Goal: Task Accomplishment & Management: Complete application form

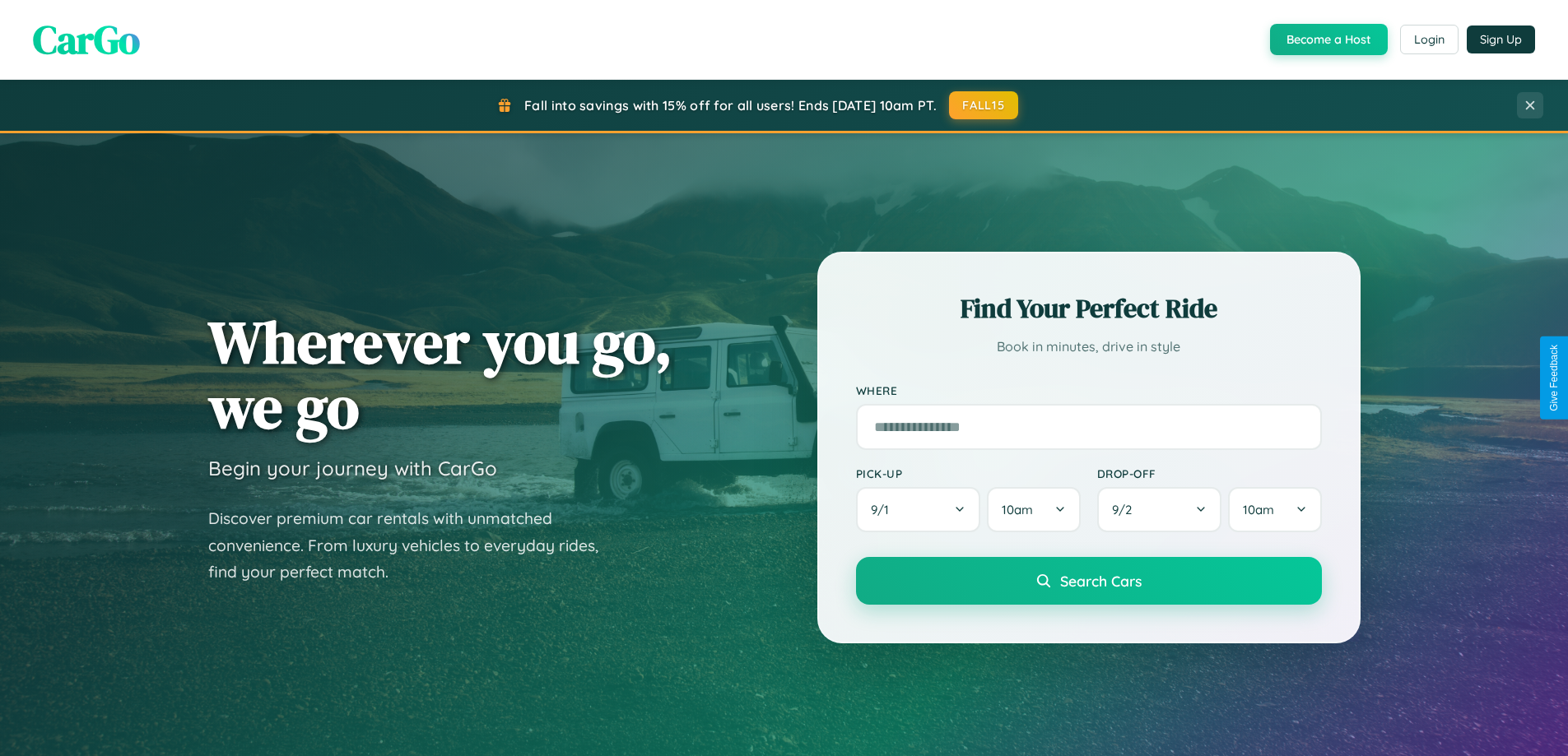
scroll to position [3167, 0]
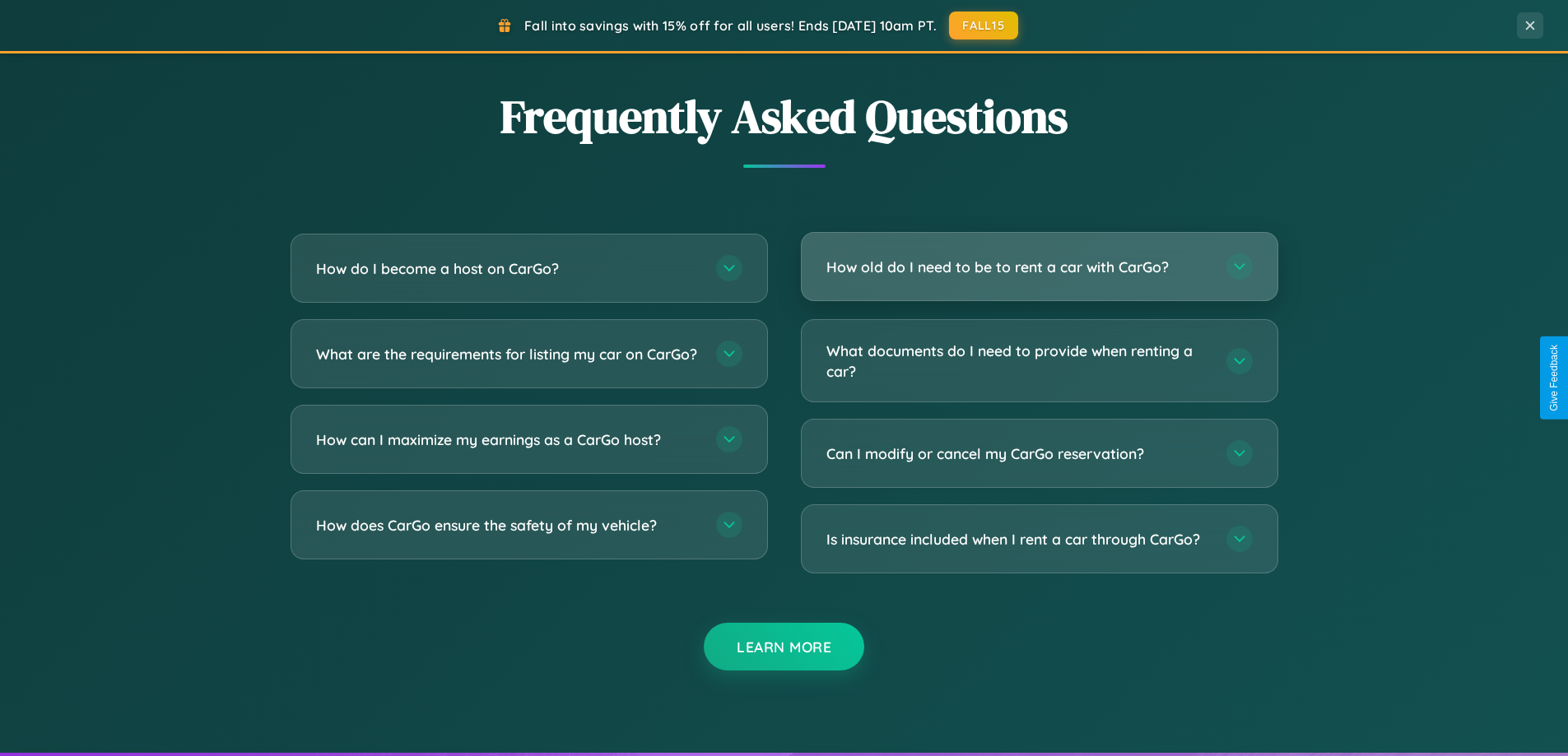
click at [1039, 266] on h3 "How old do I need to be to rent a car with CarGo?" at bounding box center [1018, 266] width 384 height 21
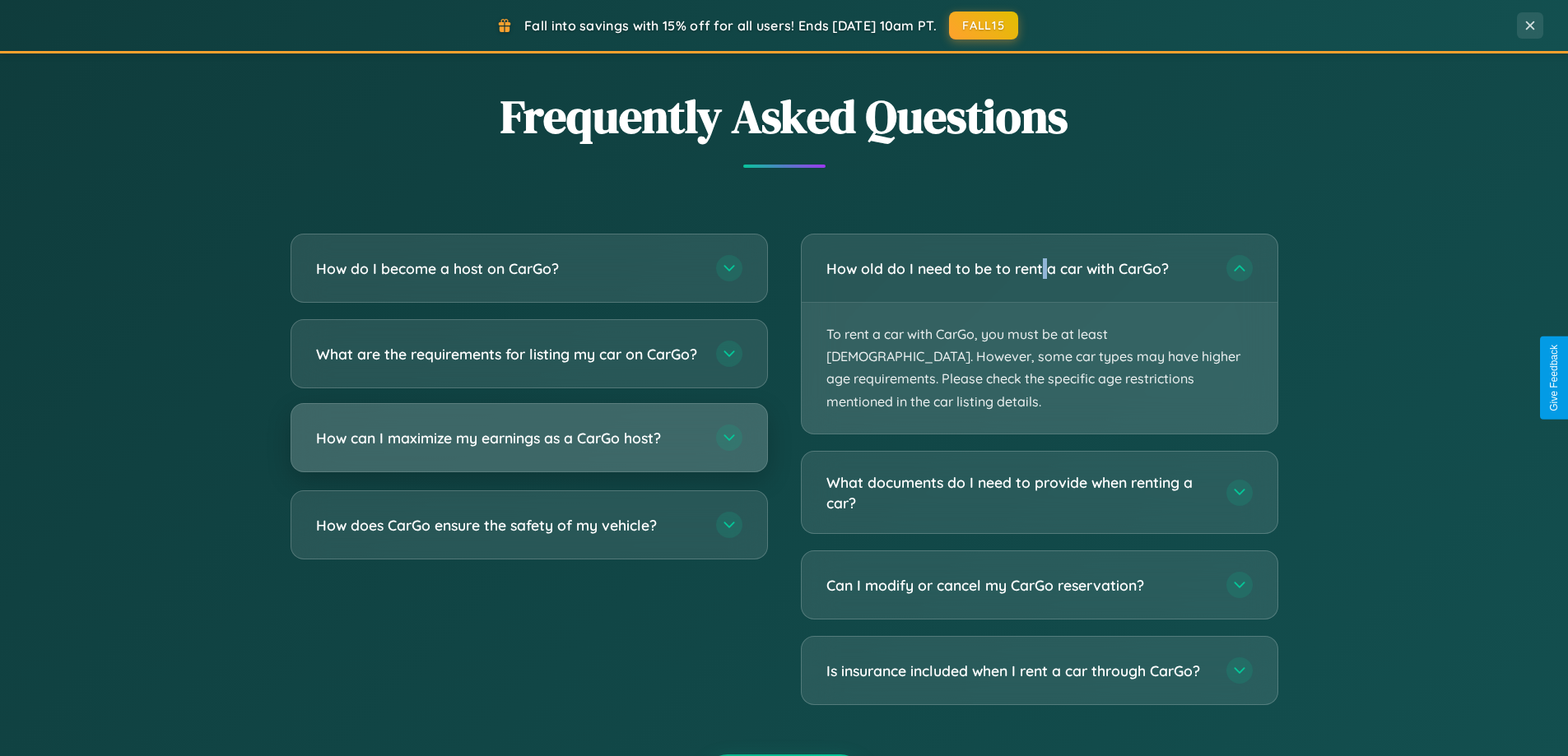
click at [528, 448] on h3 "How can I maximize my earnings as a CarGo host?" at bounding box center [508, 437] width 384 height 21
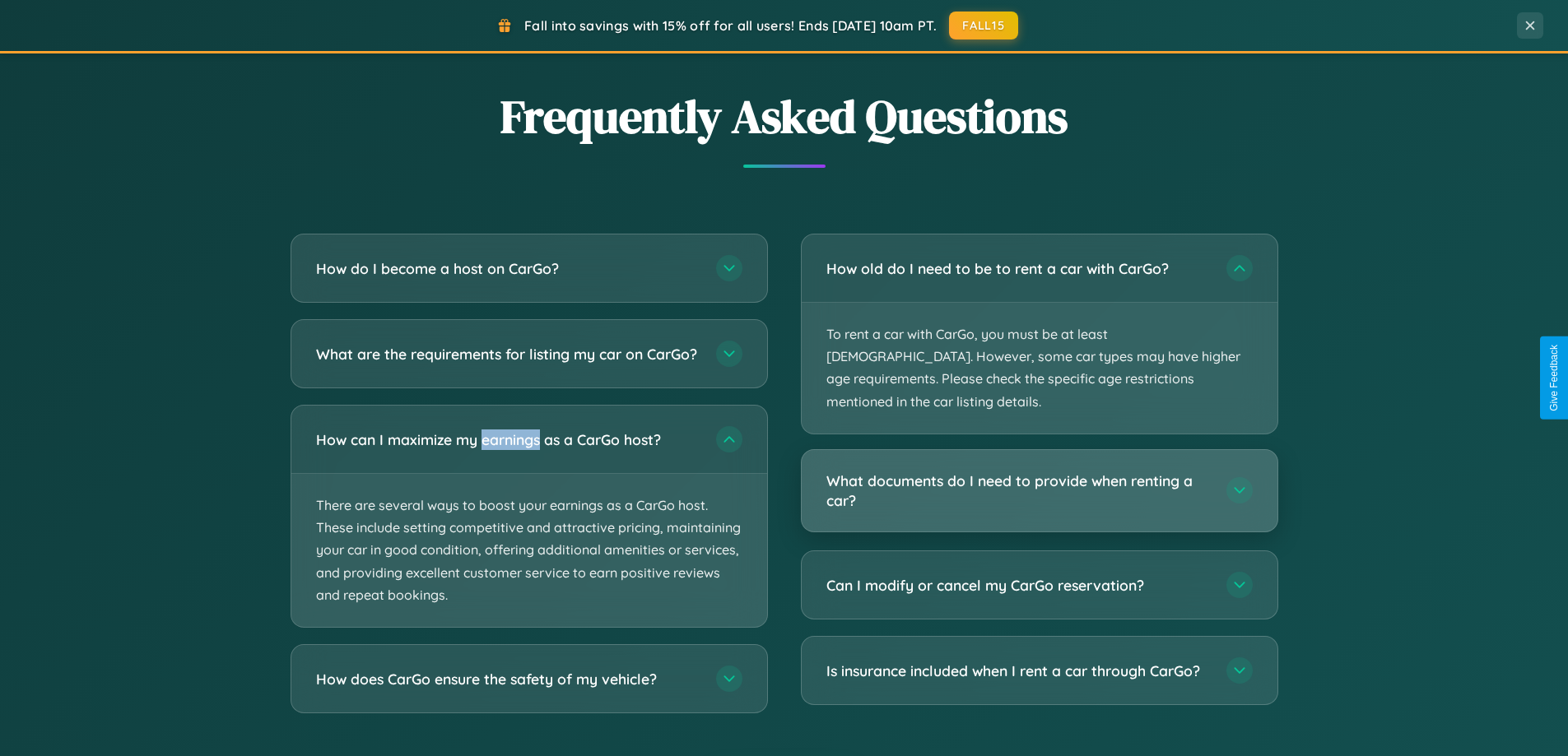
click at [1039, 471] on h3 "What documents do I need to provide when renting a car?" at bounding box center [1018, 491] width 384 height 40
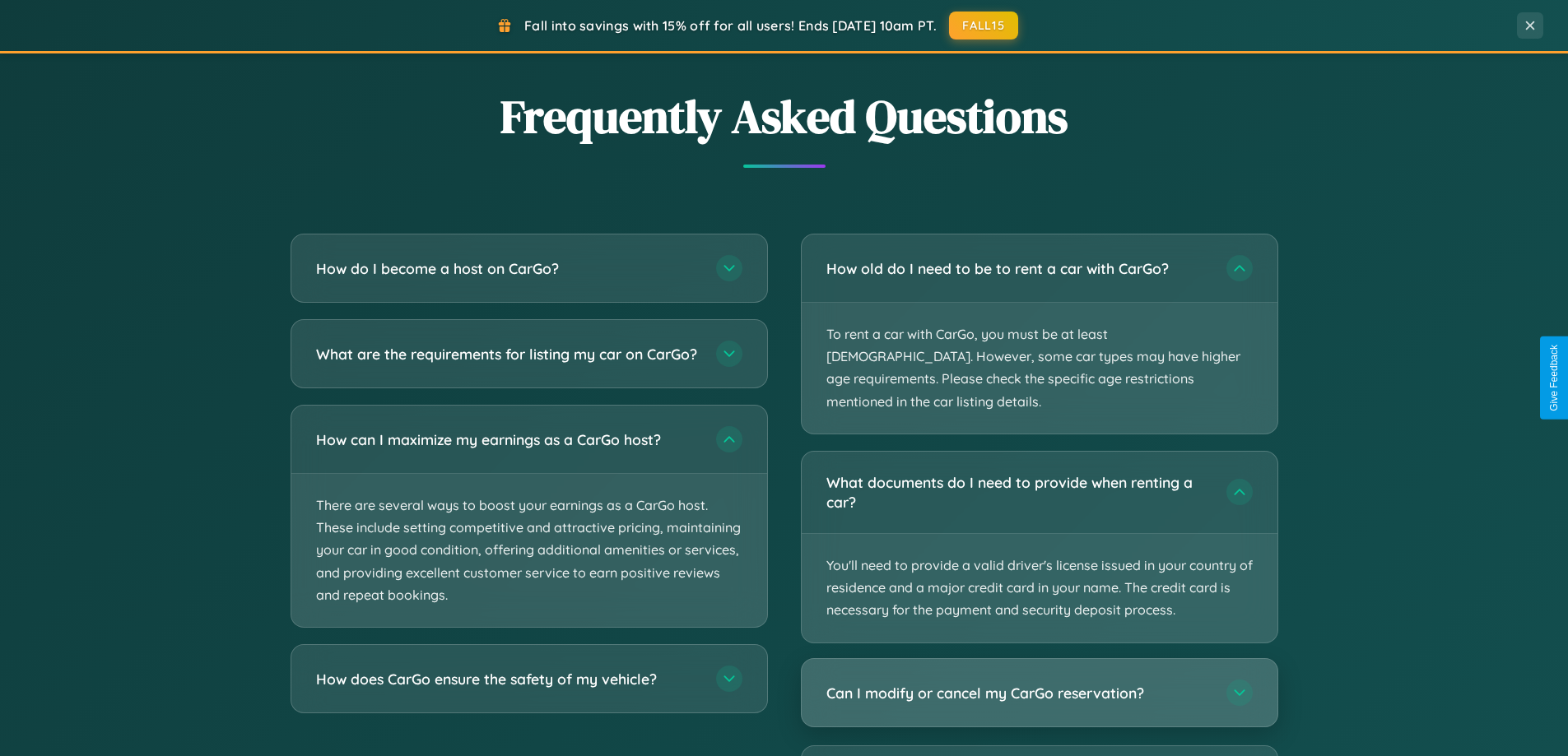
click at [1039, 682] on h3 "Can I modify or cancel my CarGo reservation?" at bounding box center [1018, 692] width 384 height 21
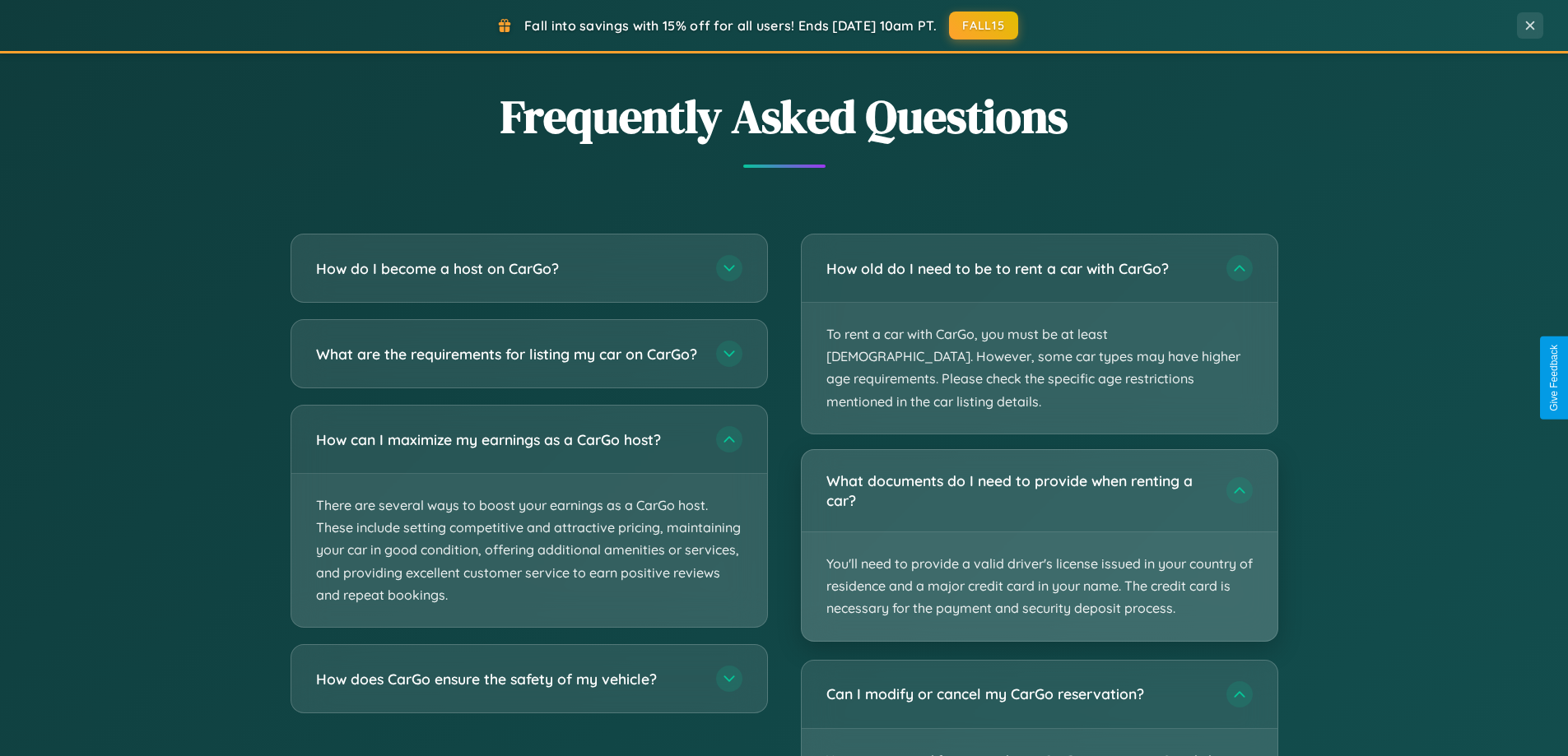
click at [1039, 533] on p "You'll need to provide a valid driver's license issued in your country of resid…" at bounding box center [1040, 587] width 476 height 108
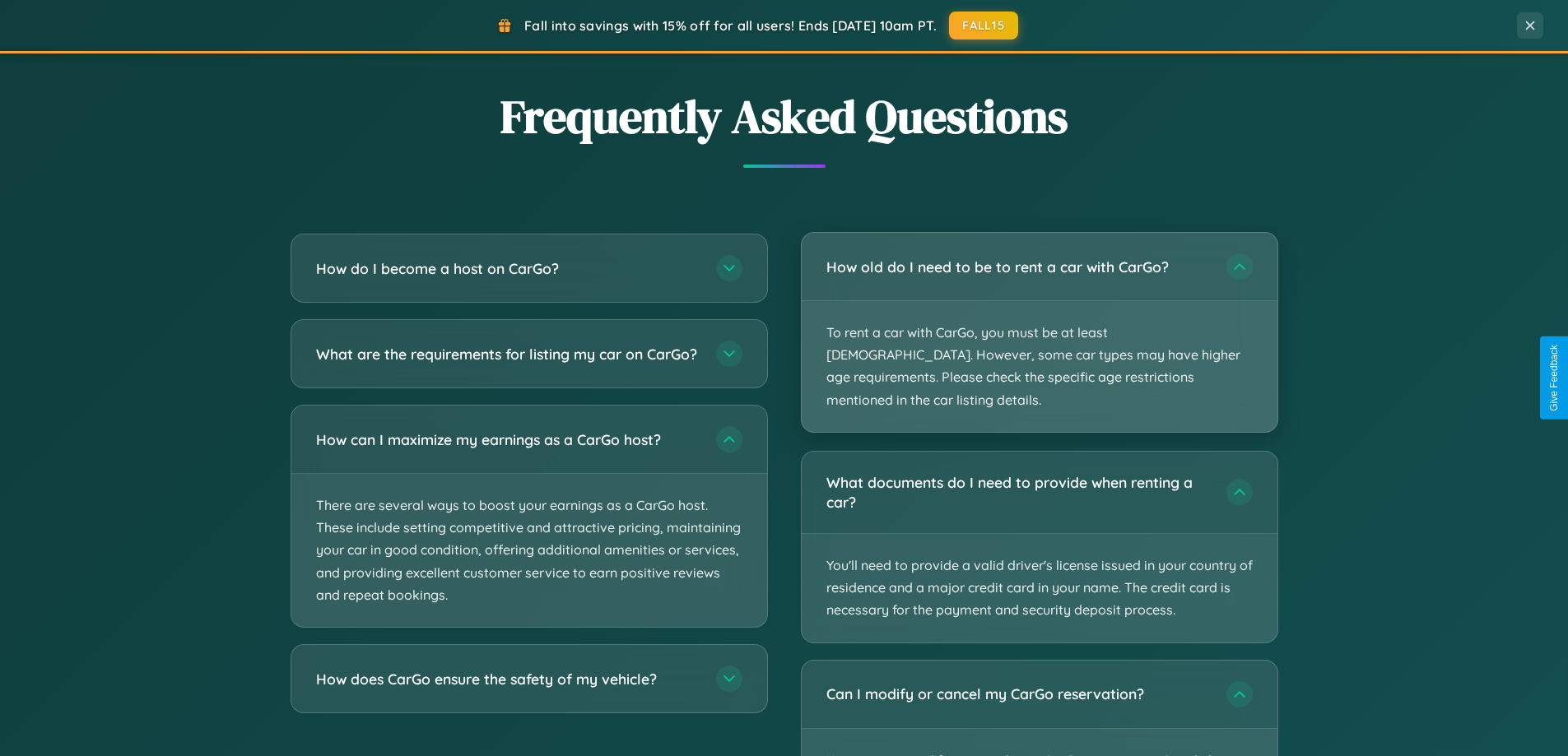
click at [1039, 322] on p "To rent a car with CarGo, you must be at least [DEMOGRAPHIC_DATA]. However, som…" at bounding box center [1040, 366] width 476 height 131
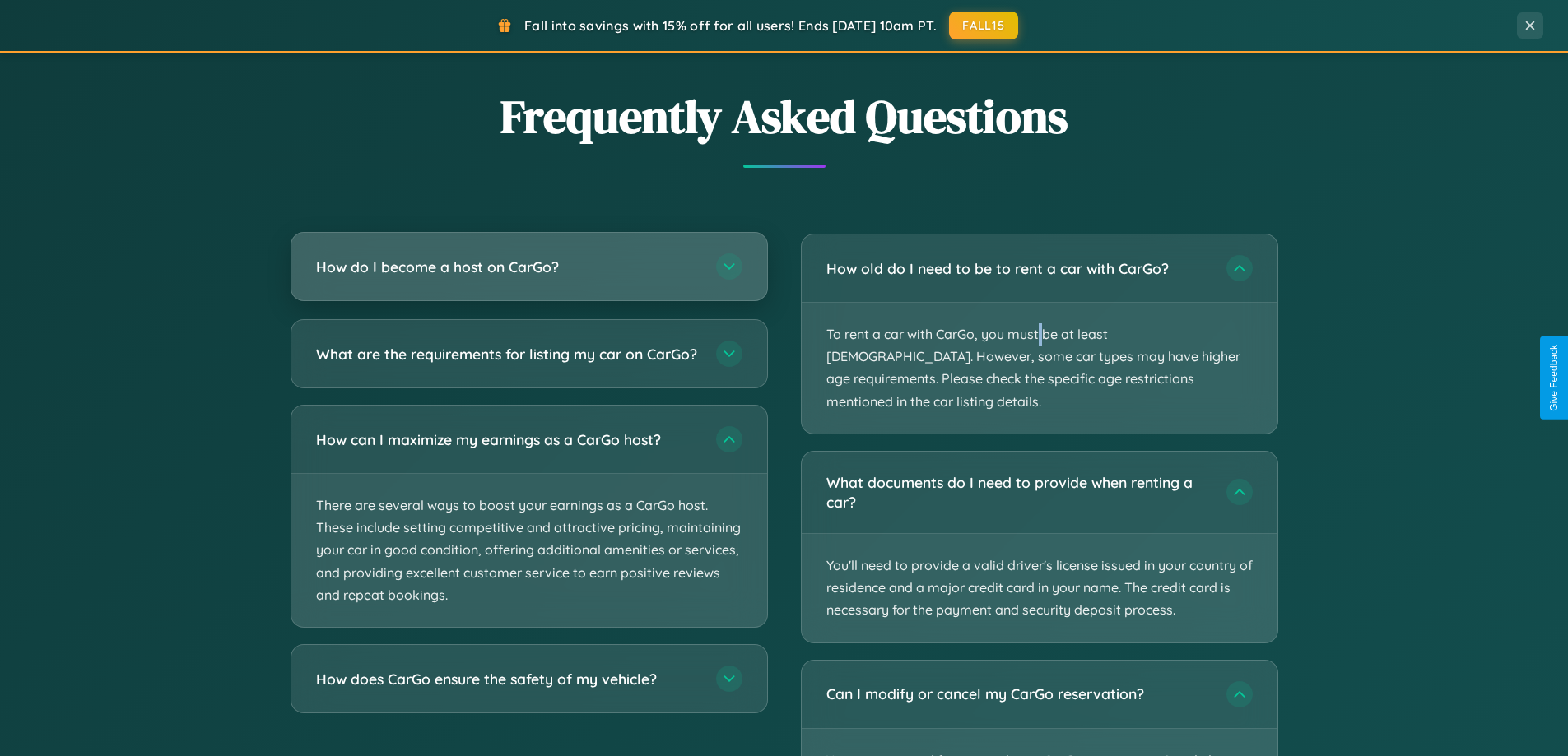
click at [528, 266] on h3 "How do I become a host on CarGo?" at bounding box center [508, 266] width 384 height 21
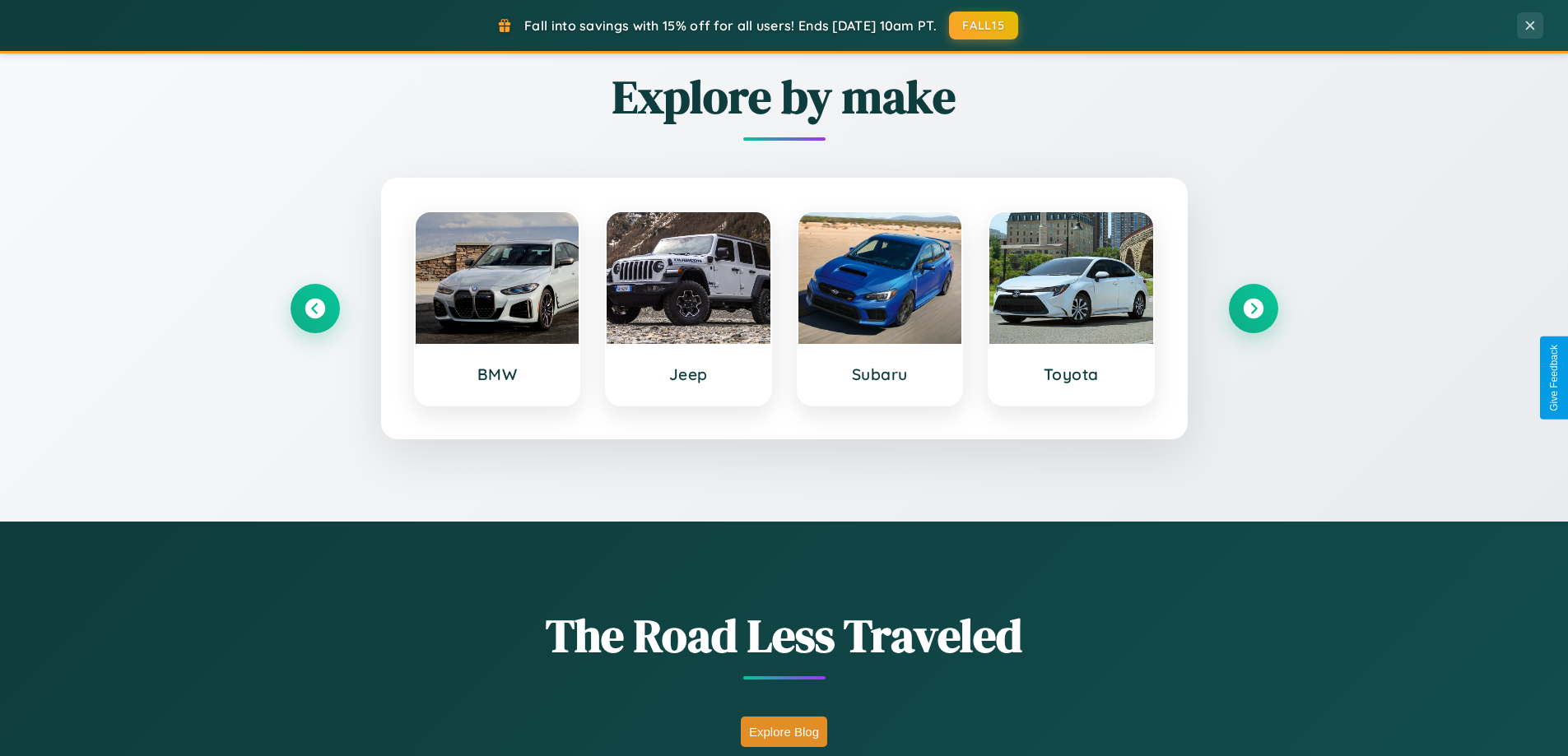
scroll to position [709, 0]
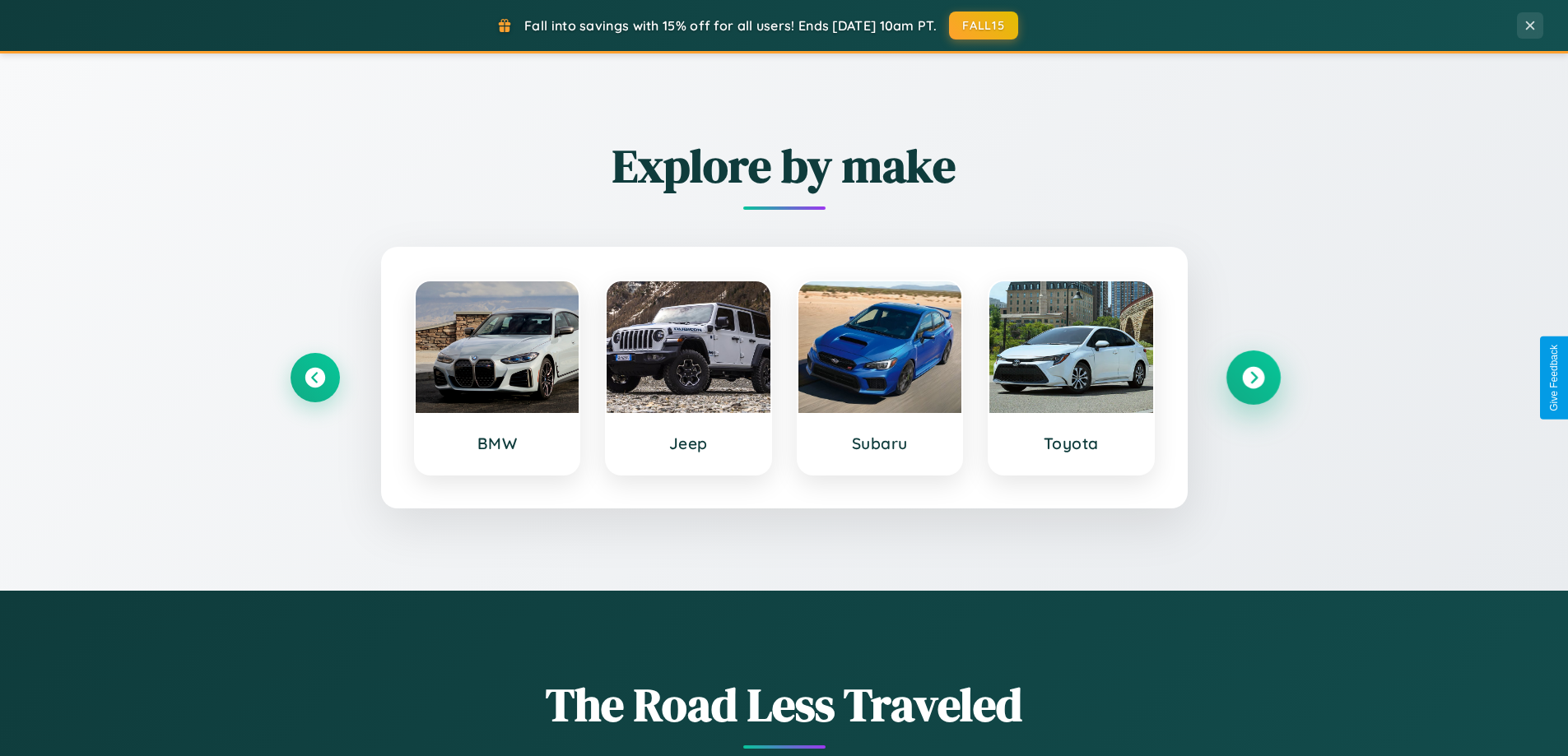
click at [1253, 378] on icon at bounding box center [1253, 378] width 23 height 23
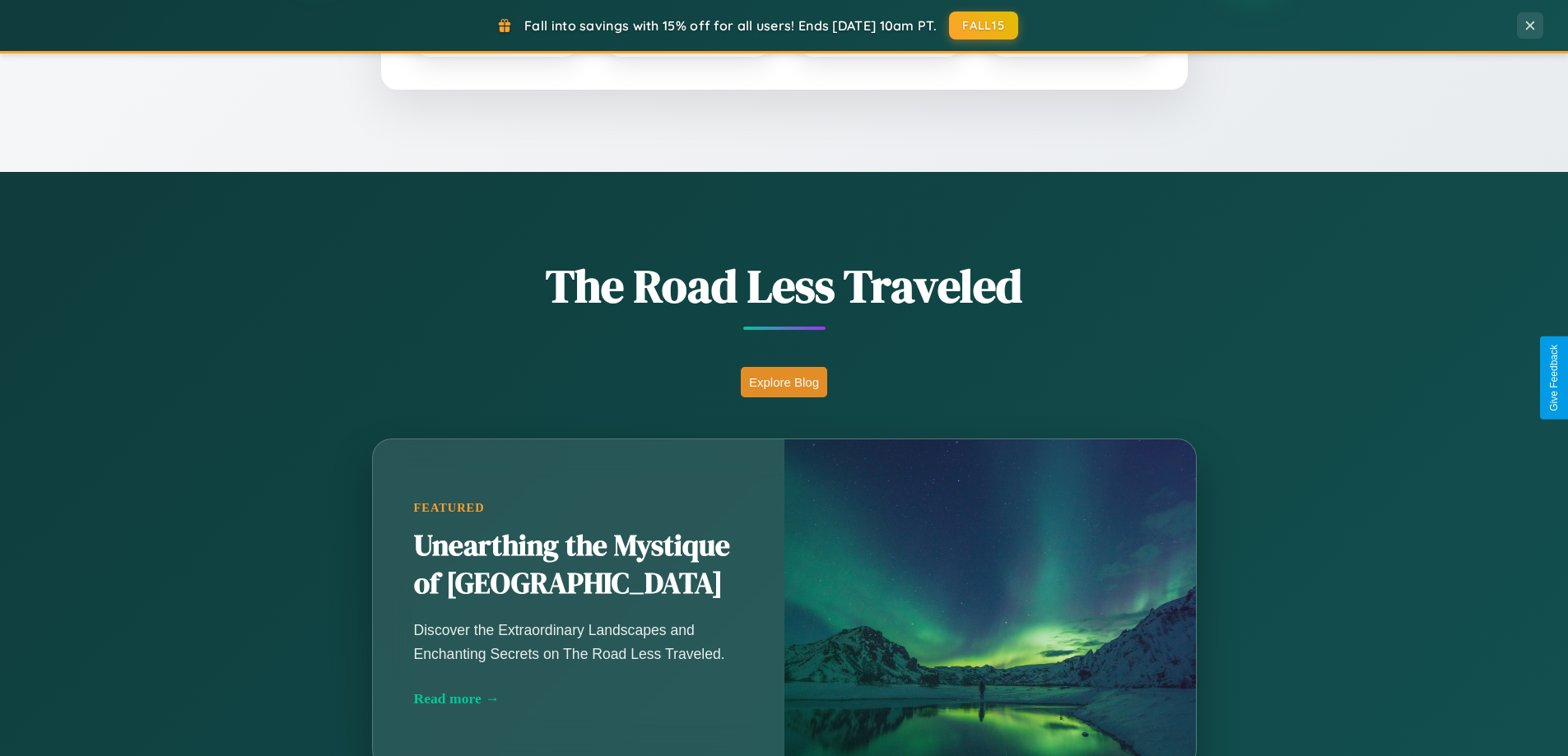
scroll to position [1133, 0]
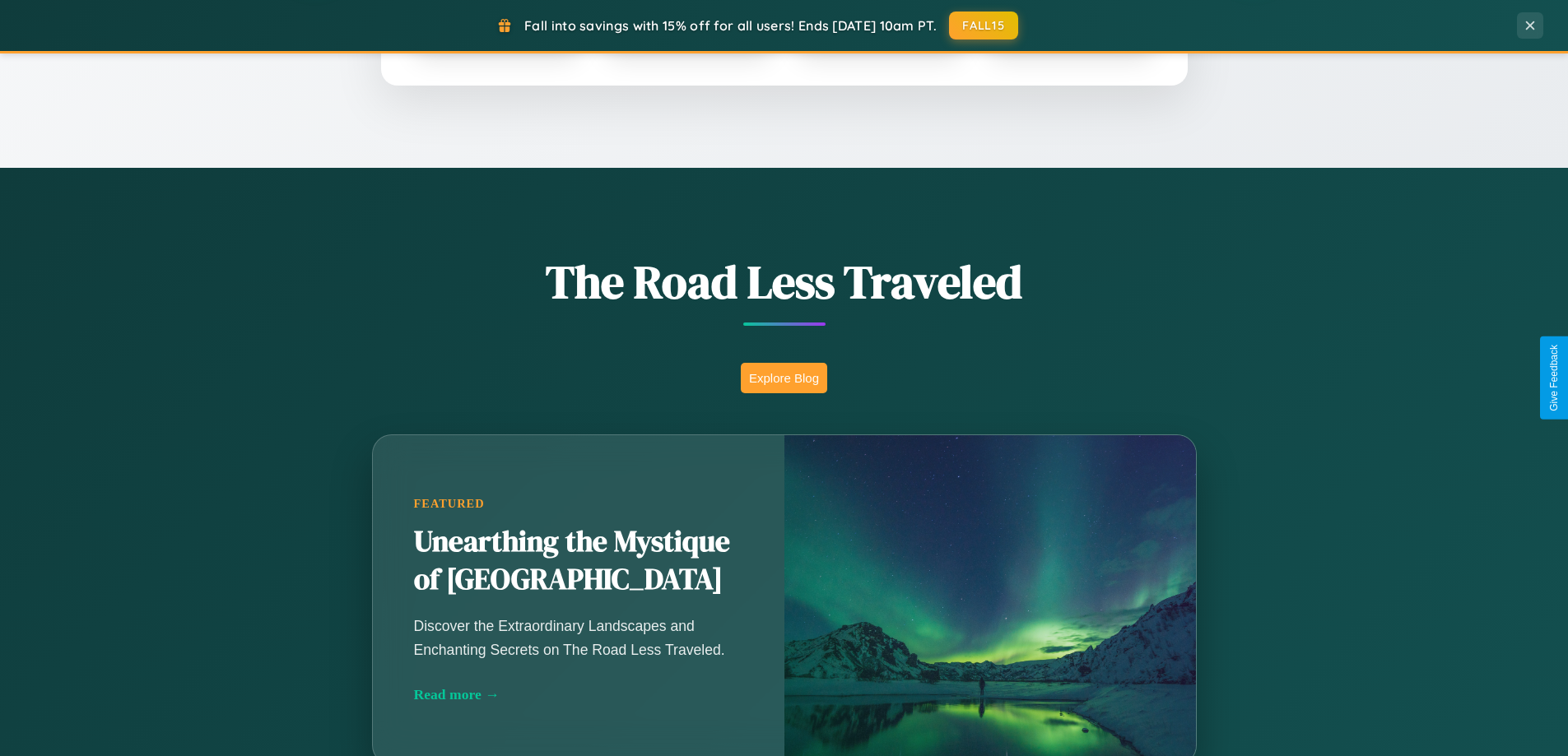
click at [784, 378] on button "Explore Blog" at bounding box center [784, 378] width 87 height 30
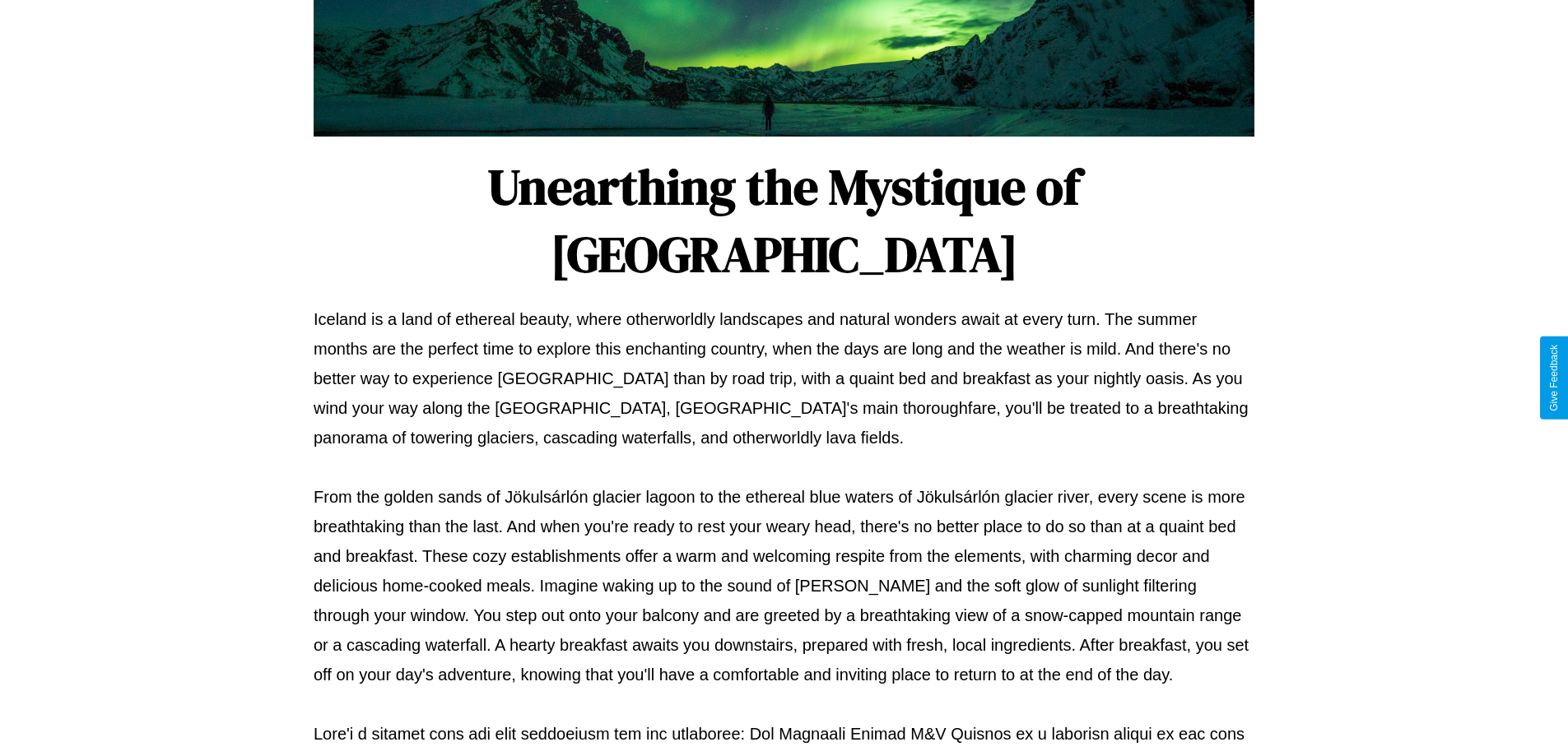
scroll to position [533, 0]
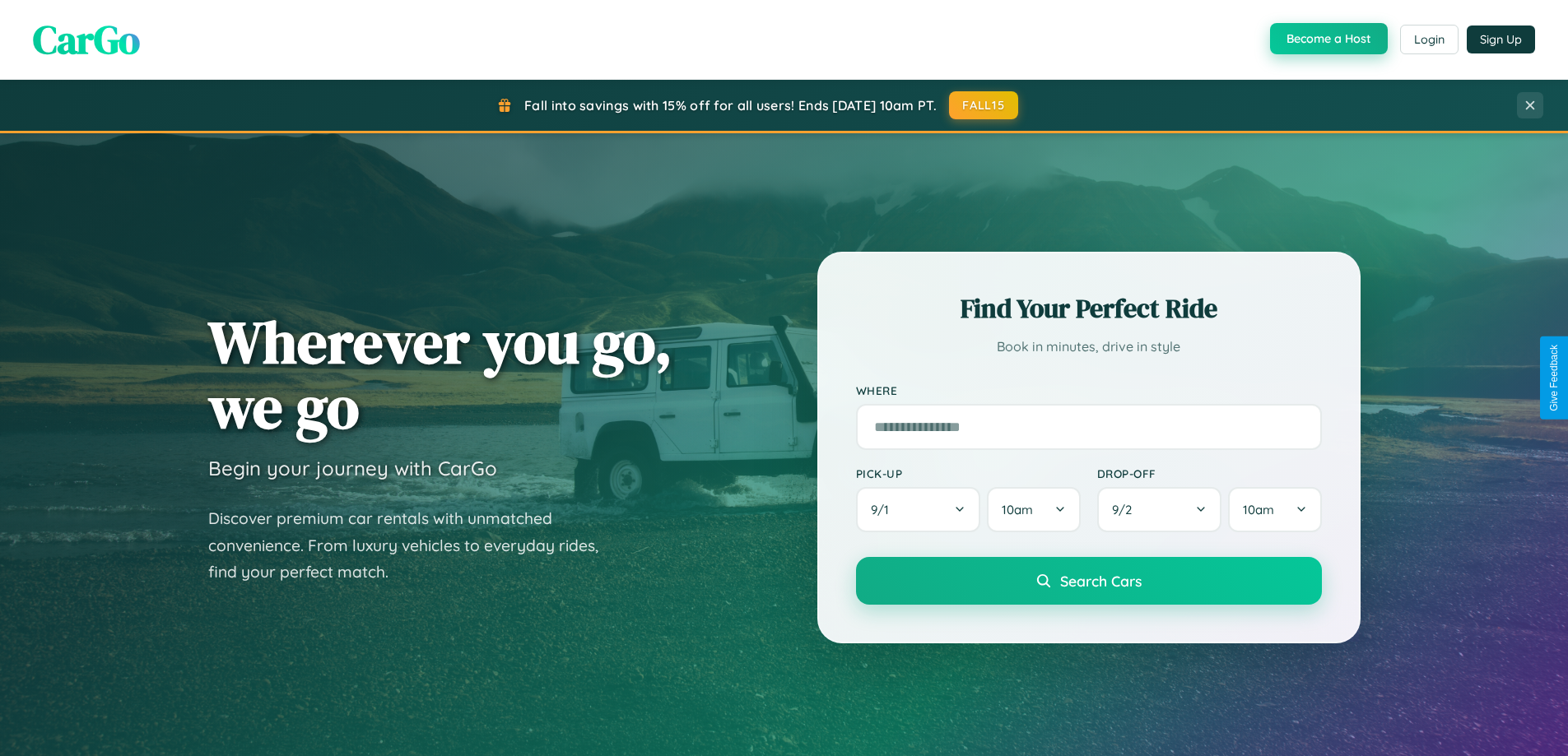
click at [1327, 39] on button "Become a Host" at bounding box center [1329, 38] width 118 height 31
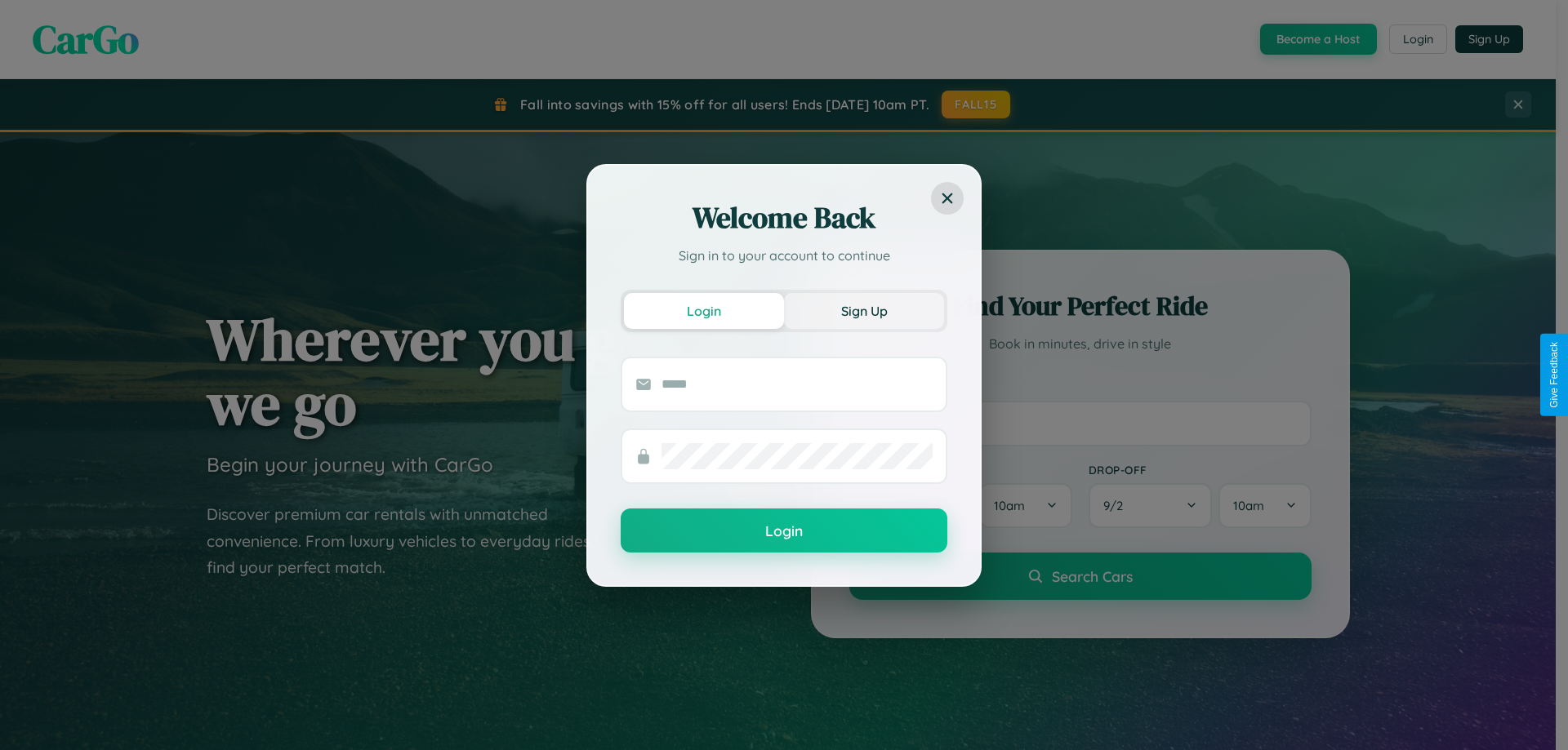
click at [864, 310] on button "Sign Up" at bounding box center [864, 310] width 160 height 36
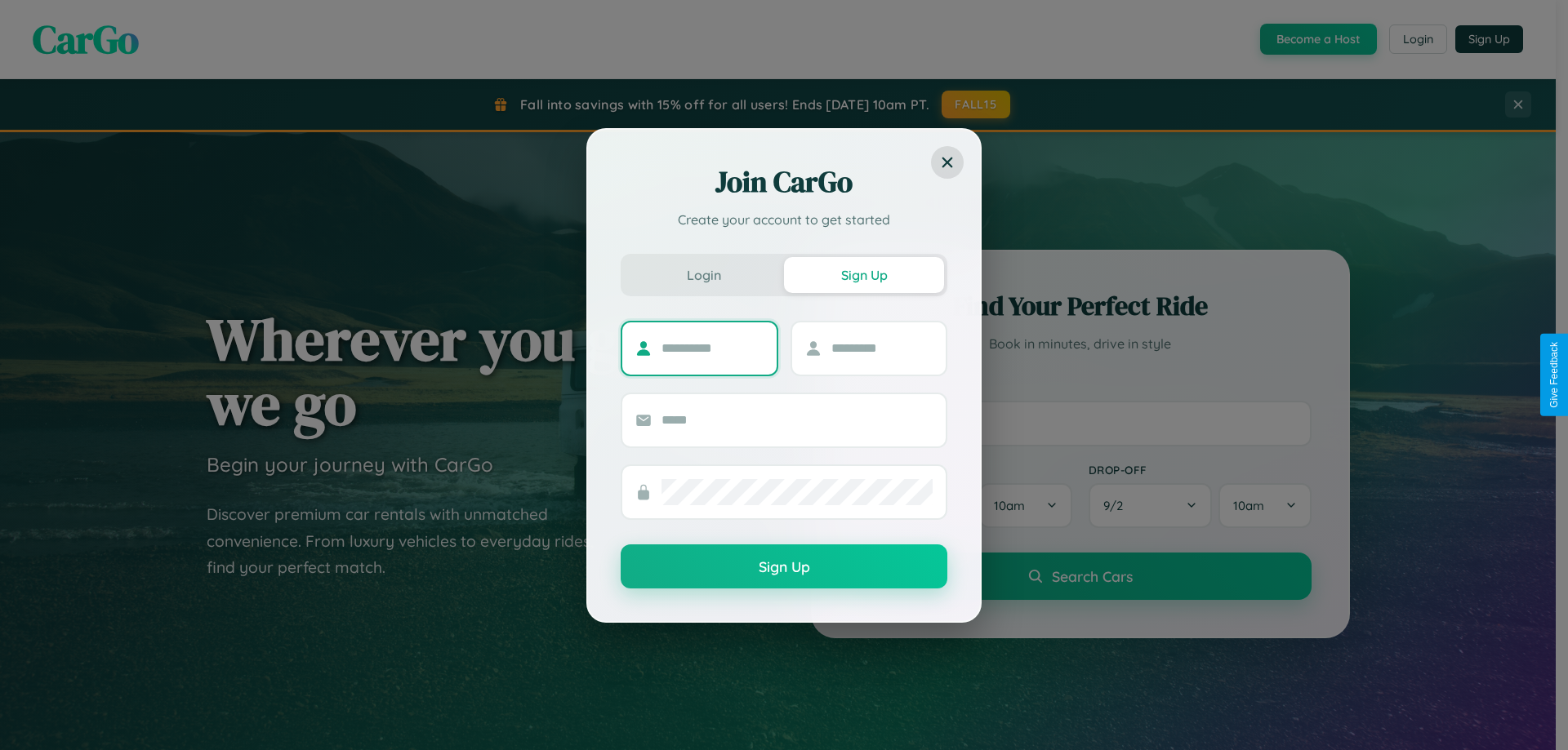
click at [712, 348] on input "text" at bounding box center [712, 348] width 102 height 26
type input "******"
click at [881, 348] on input "text" at bounding box center [882, 348] width 102 height 26
type input "*****"
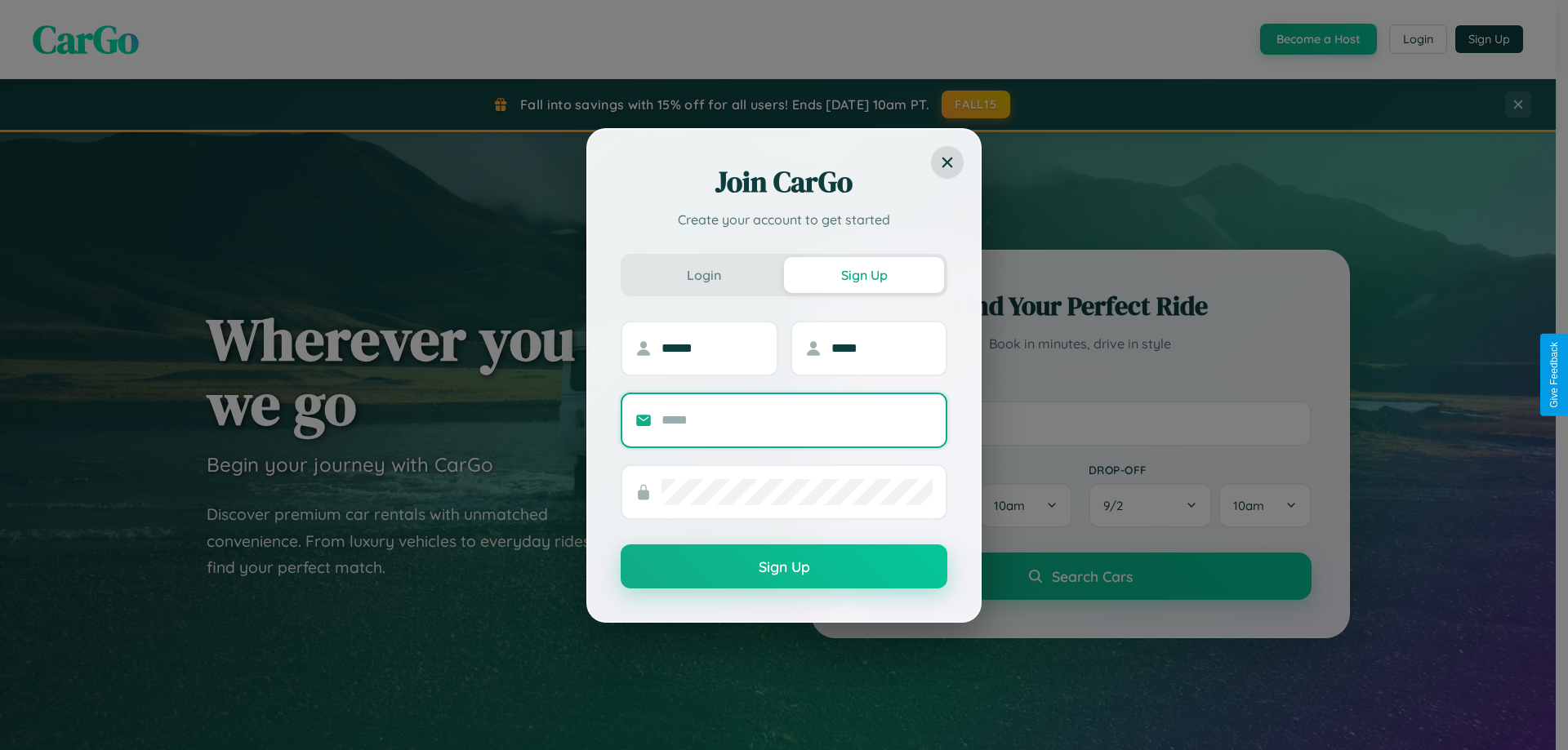
click at [797, 419] on input "text" at bounding box center [797, 420] width 271 height 26
type input "**********"
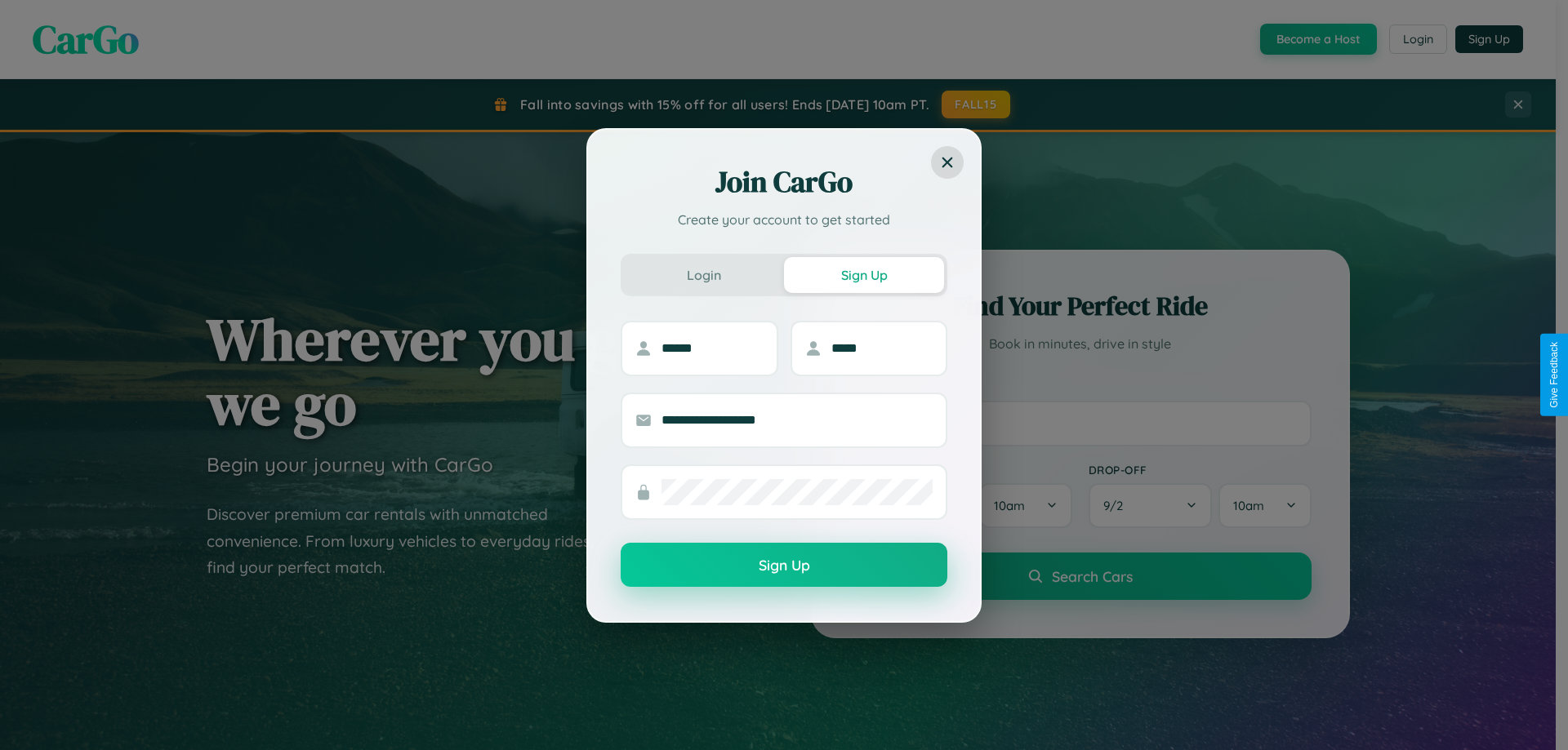
click at [784, 566] on button "Sign Up" at bounding box center [784, 565] width 327 height 44
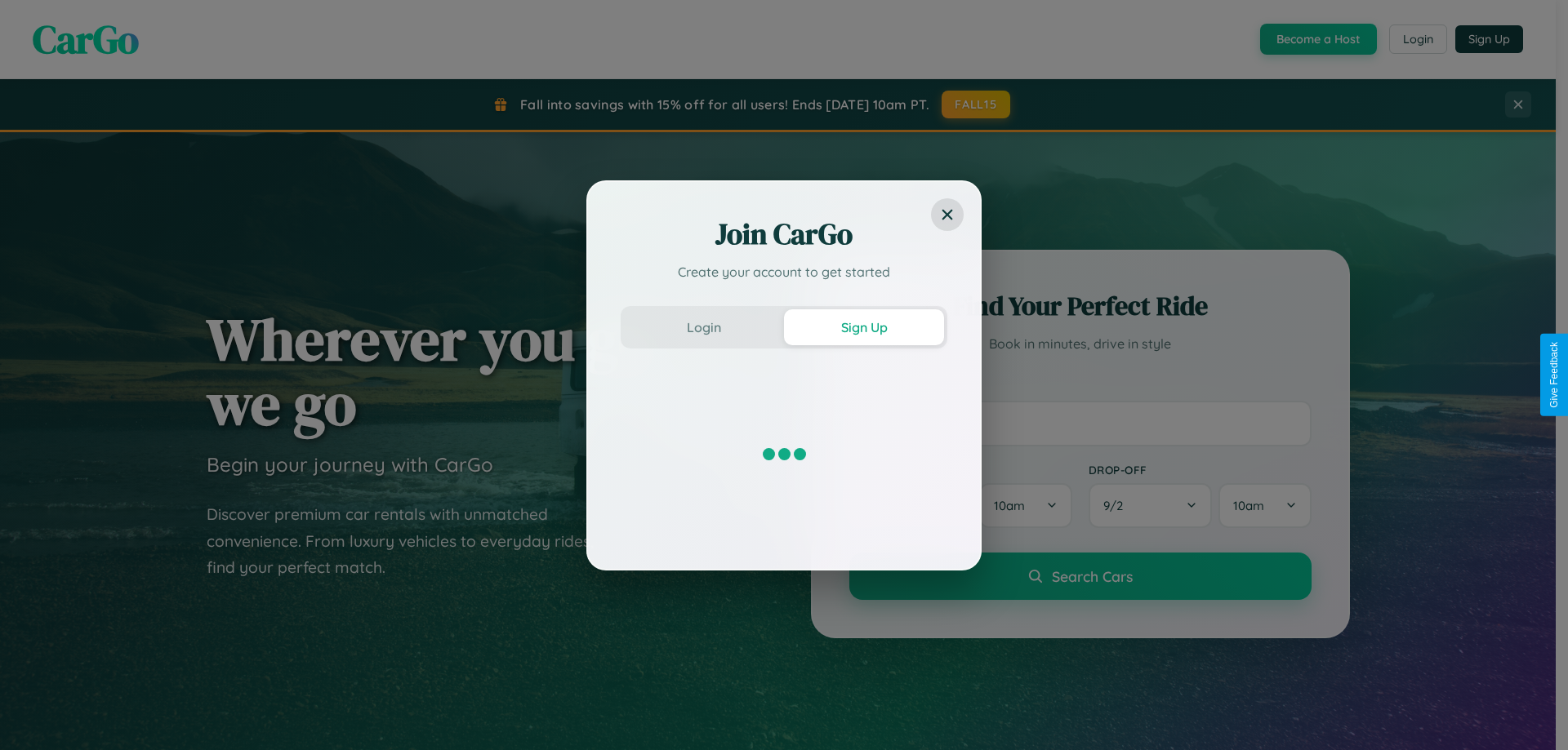
click at [1316, 39] on div "Join CarGo Create your account to get started Login Sign Up" at bounding box center [784, 375] width 1568 height 750
click at [864, 327] on button "Sign Up" at bounding box center [864, 327] width 160 height 36
